Goal: Transaction & Acquisition: Book appointment/travel/reservation

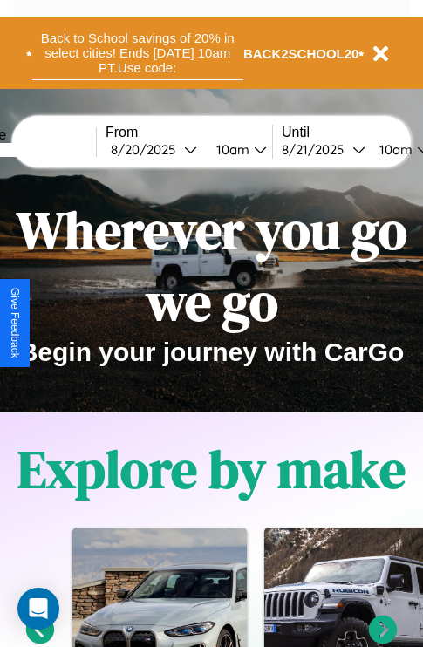
click at [137, 53] on button "Back to School savings of 20% in select cities! Ends 9/1 at 10am PT. Use code:" at bounding box center [137, 53] width 211 height 54
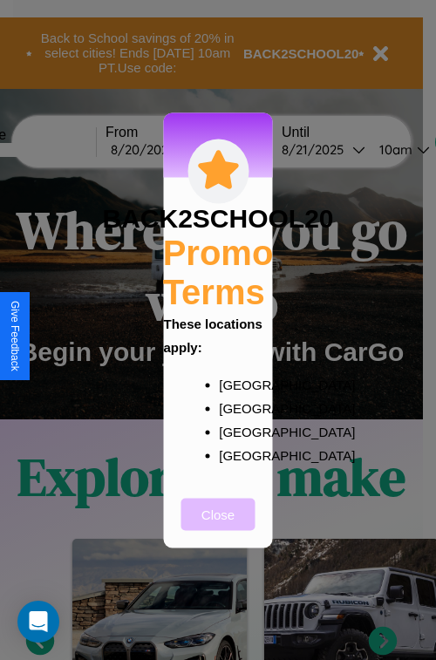
click at [218, 526] on button "Close" at bounding box center [218, 514] width 74 height 32
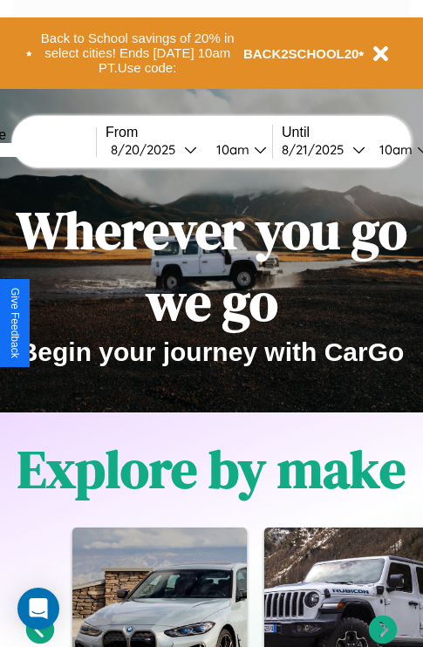
scroll to position [268, 0]
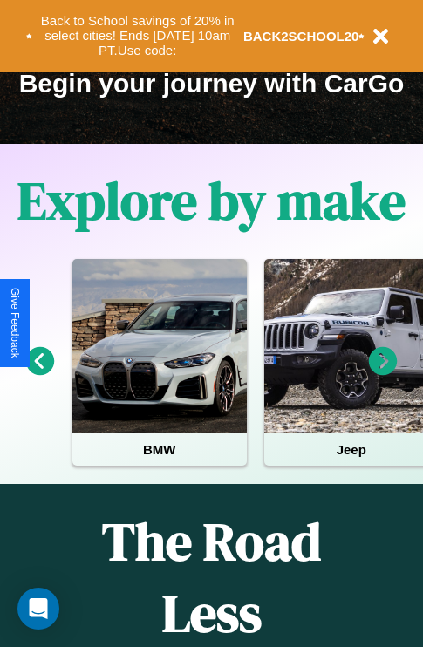
click at [39, 373] on icon at bounding box center [40, 361] width 29 height 29
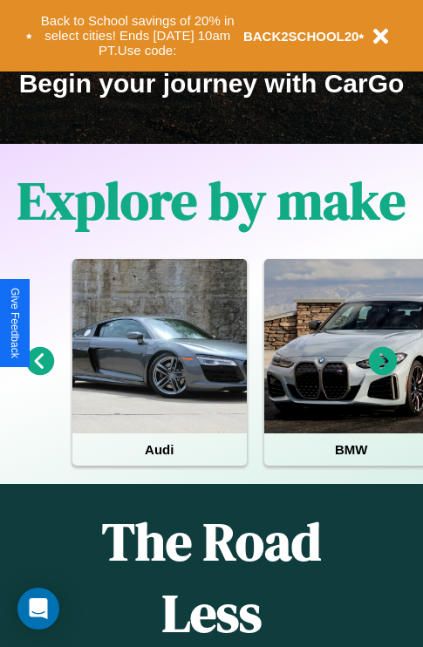
click at [383, 373] on icon at bounding box center [383, 361] width 29 height 29
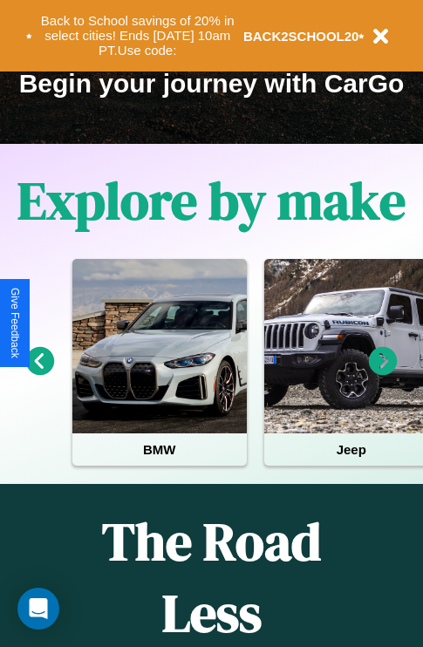
click at [383, 373] on icon at bounding box center [383, 361] width 29 height 29
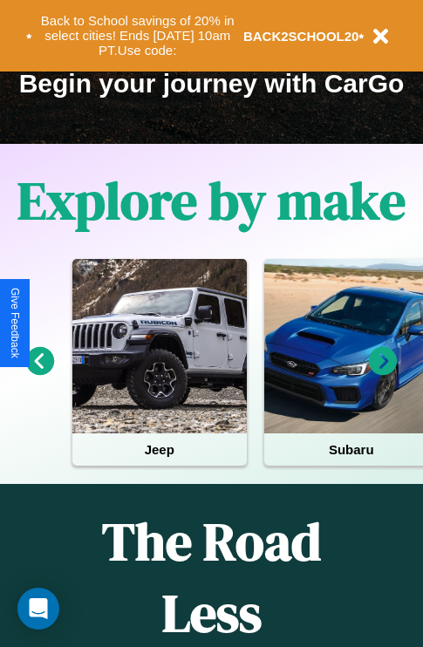
click at [39, 373] on icon at bounding box center [40, 361] width 29 height 29
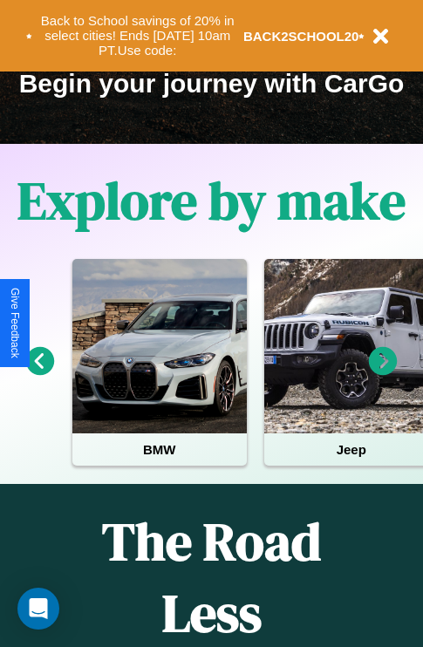
click at [383, 373] on icon at bounding box center [383, 361] width 29 height 29
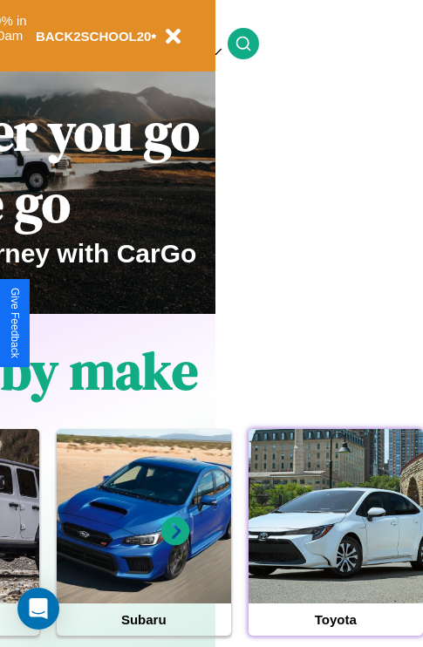
click at [335, 543] on div at bounding box center [335, 516] width 174 height 174
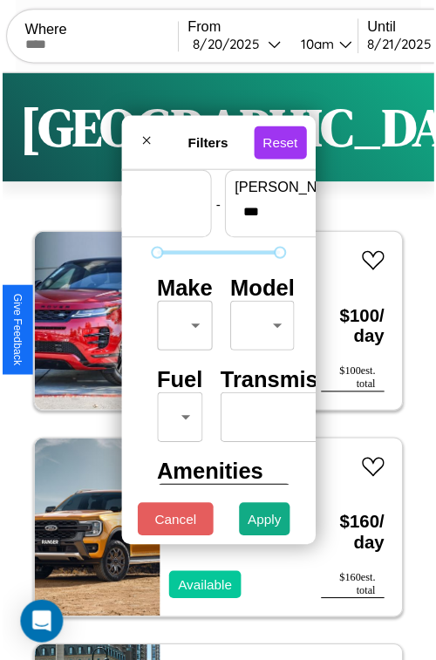
scroll to position [51, 0]
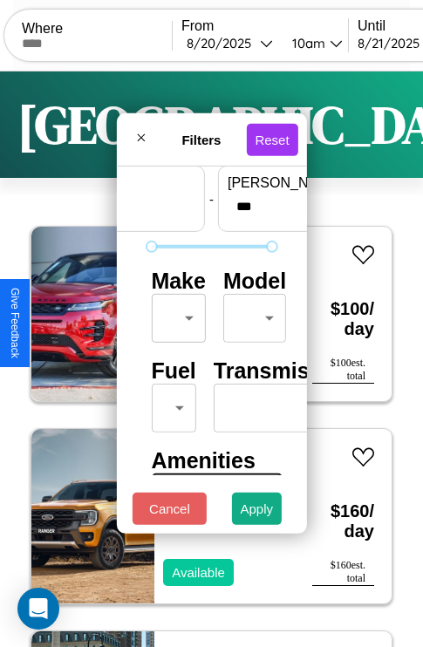
click at [175, 314] on body "CarGo Where From 8 / 20 / 2025 10am Until 8 / 21 / 2025 10am Become a Host Logi…" at bounding box center [211, 359] width 423 height 719
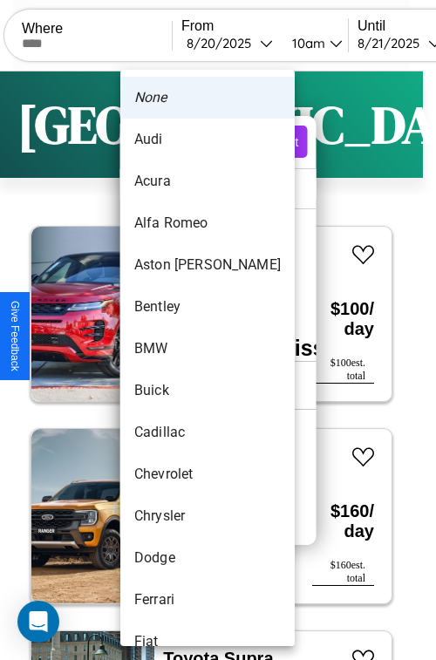
scroll to position [75, 0]
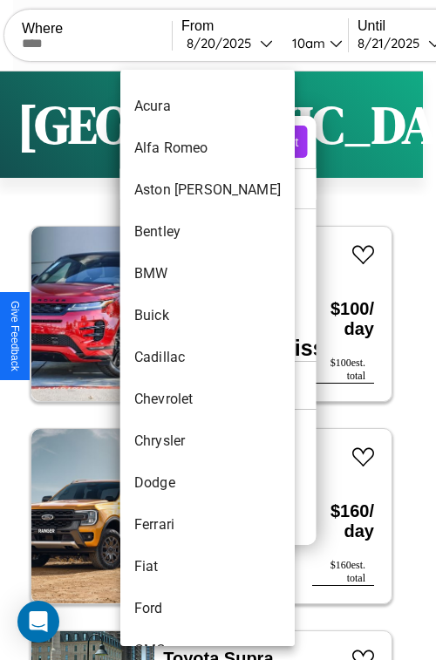
click at [174, 357] on li "Cadillac" at bounding box center [207, 357] width 174 height 42
type input "********"
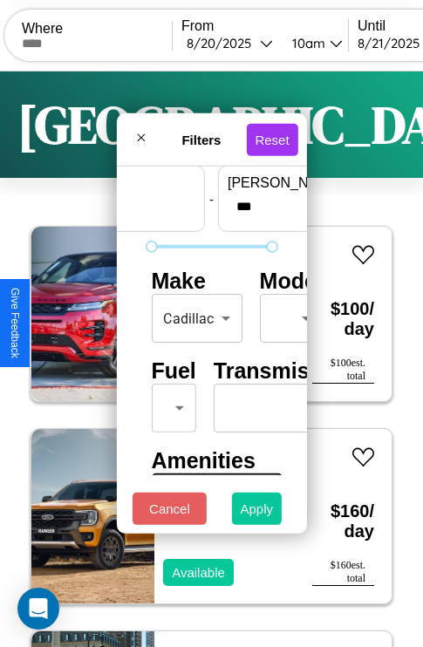
click at [257, 513] on button "Apply" at bounding box center [257, 508] width 51 height 32
